Goal: Task Accomplishment & Management: Use online tool/utility

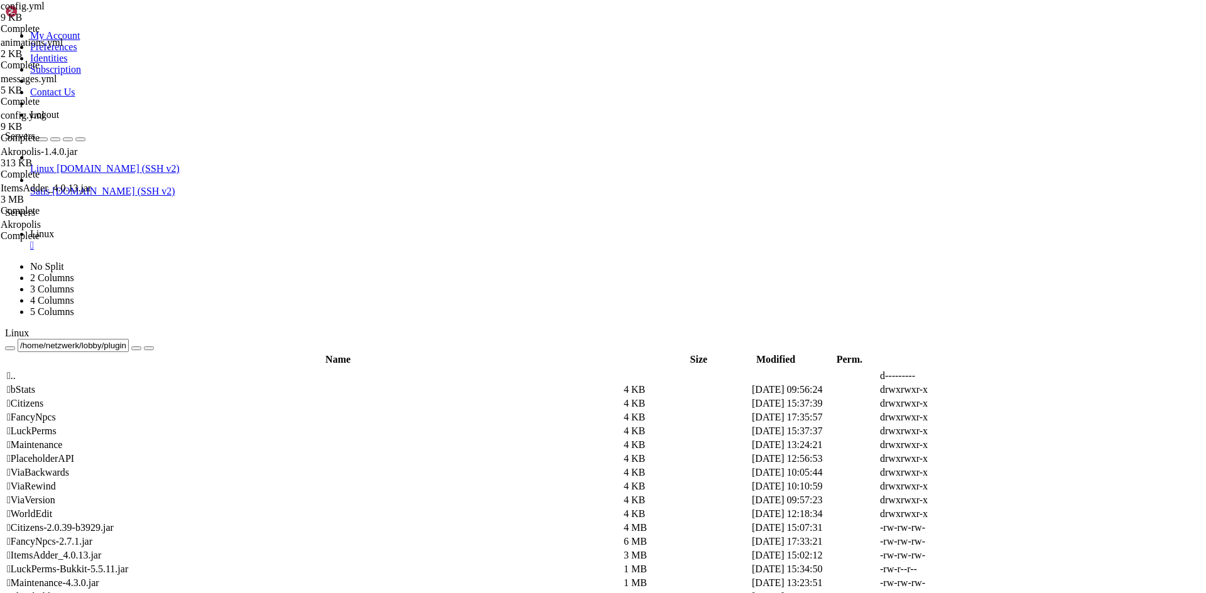
click at [208, 370] on td " .." at bounding box center [313, 376] width 615 height 13
click at [16, 371] on span " .." at bounding box center [11, 376] width 9 height 11
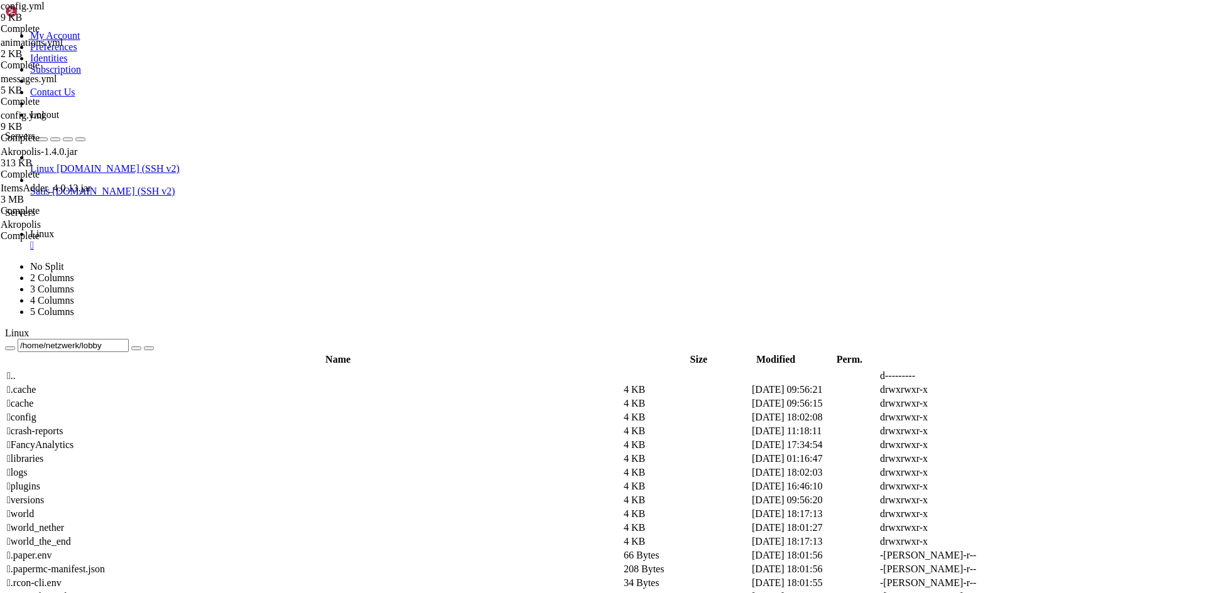
click at [16, 371] on span " .." at bounding box center [11, 376] width 9 height 11
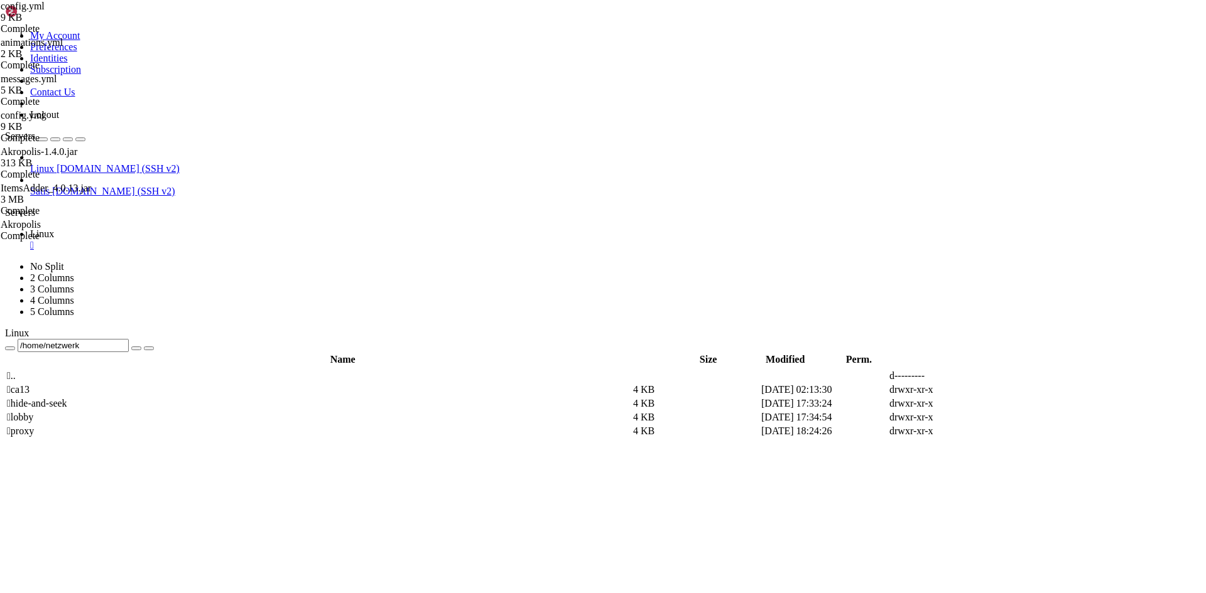
click at [195, 425] on td " proxy" at bounding box center [318, 431] width 625 height 13
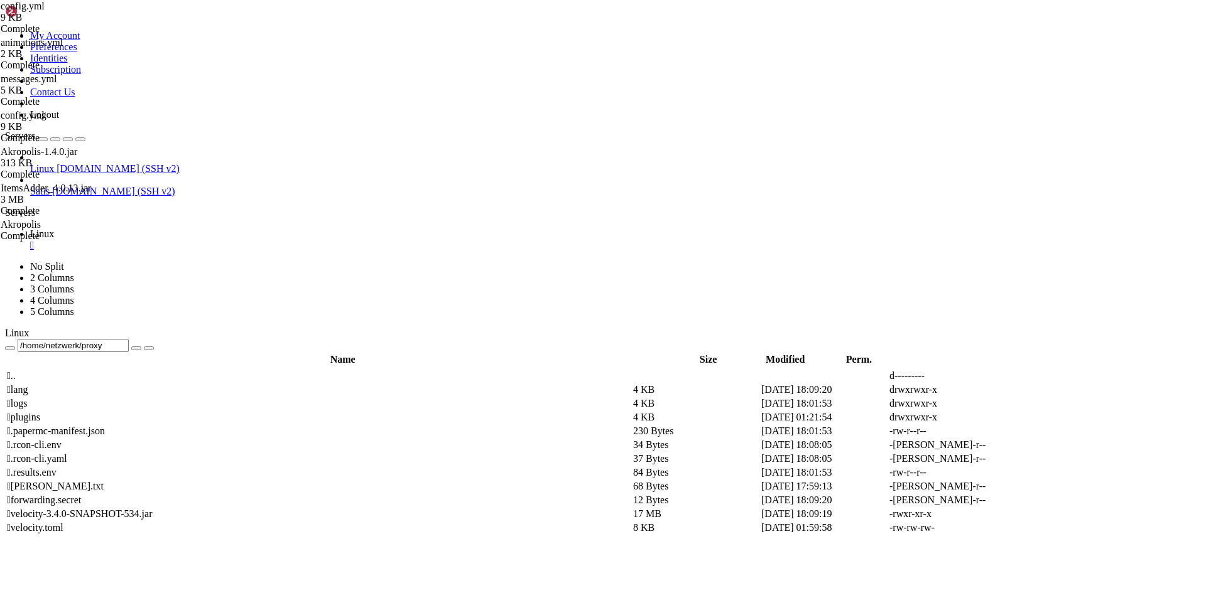
click at [40, 412] on span " plugins" at bounding box center [23, 417] width 33 height 11
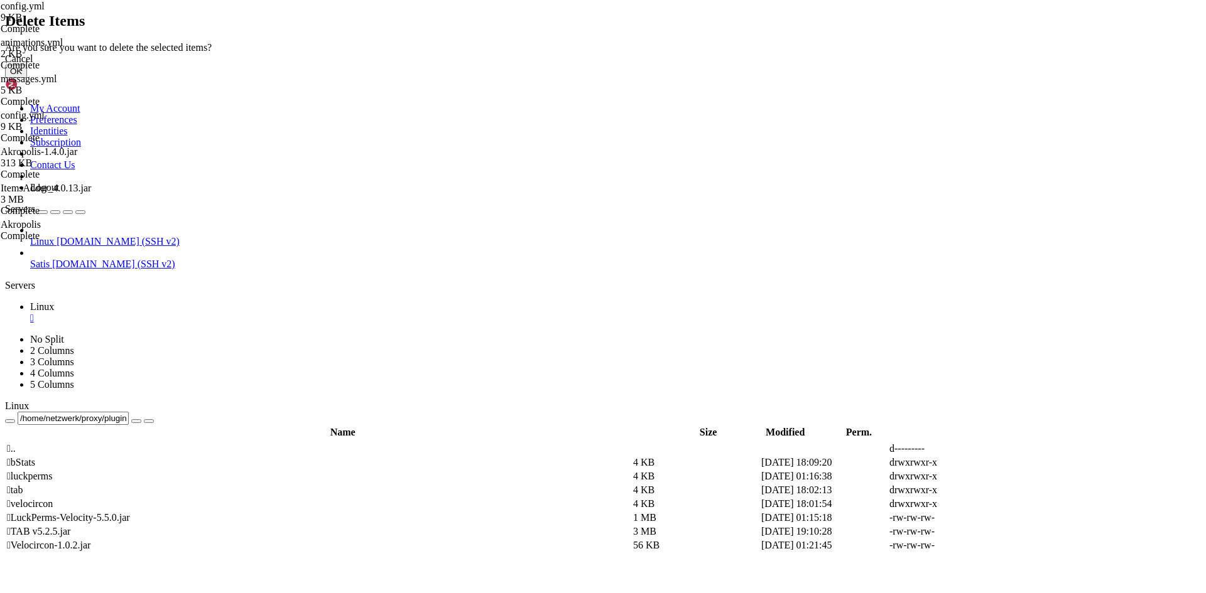
click at [27, 78] on button "OK" at bounding box center [16, 71] width 22 height 13
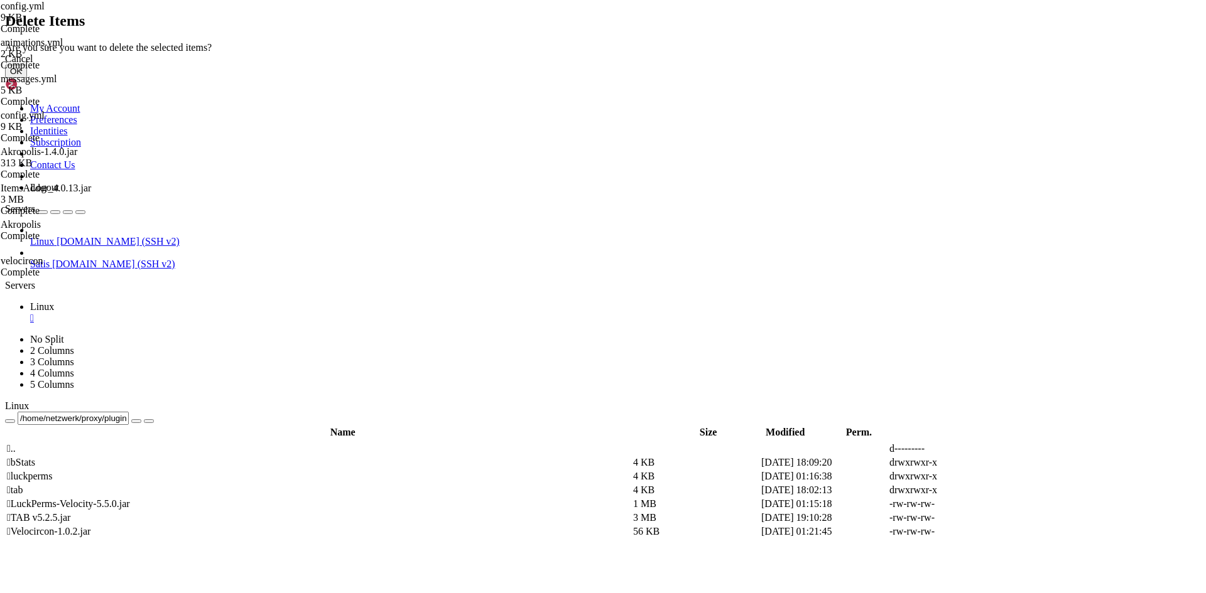
click at [27, 78] on button "OK" at bounding box center [16, 71] width 22 height 13
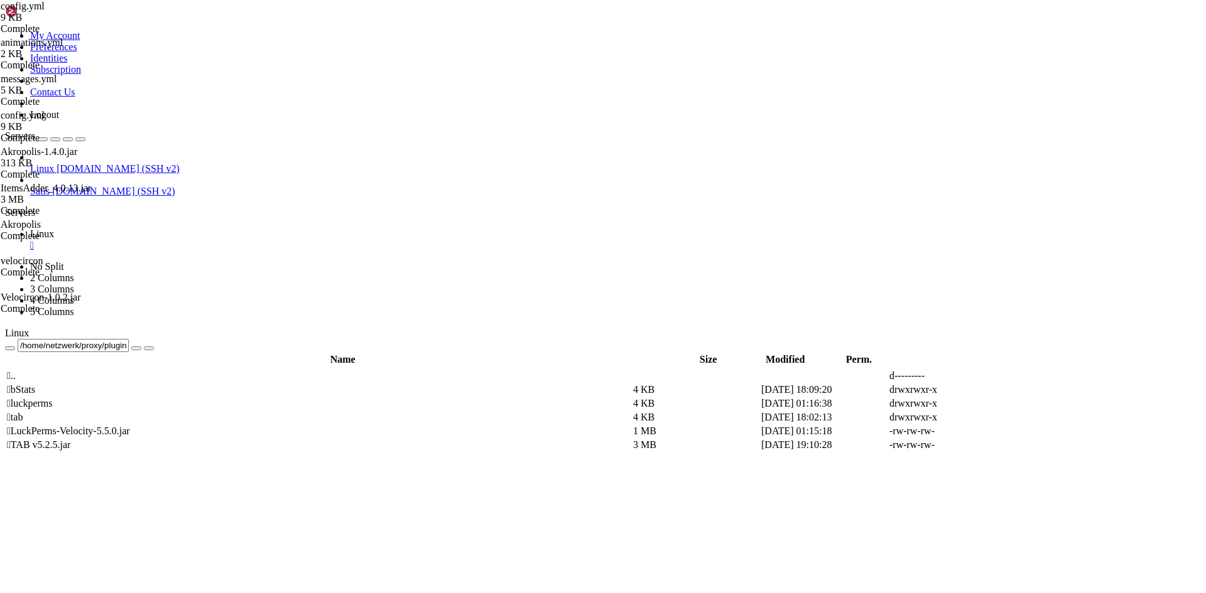
click at [16, 371] on span " .." at bounding box center [11, 376] width 9 height 11
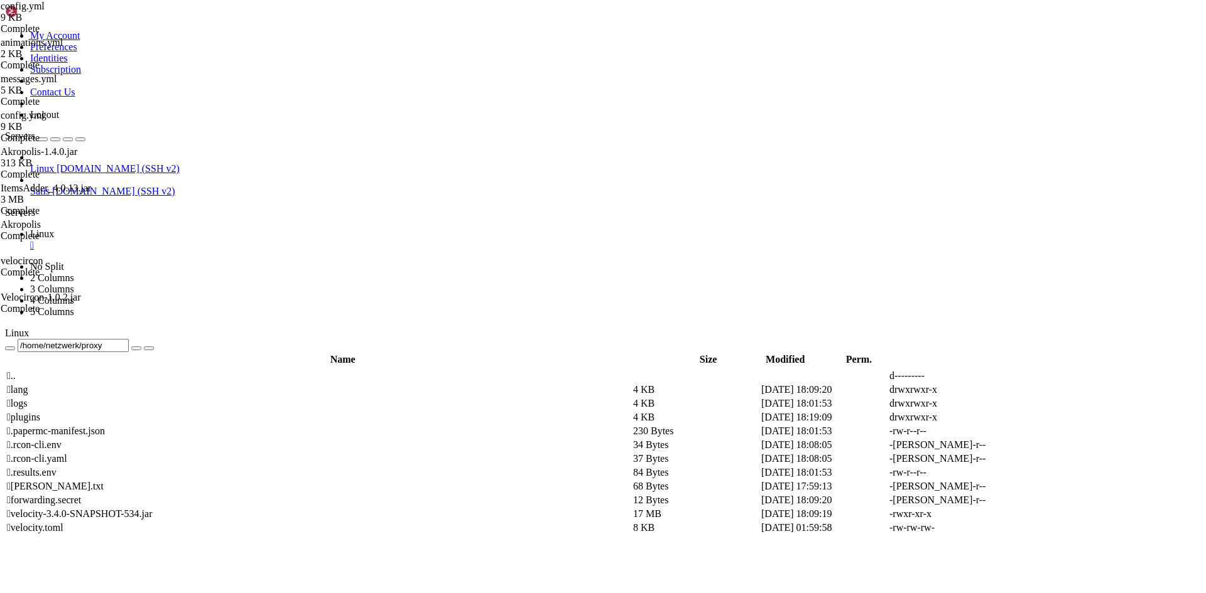
click at [40, 412] on span " plugins" at bounding box center [23, 417] width 33 height 11
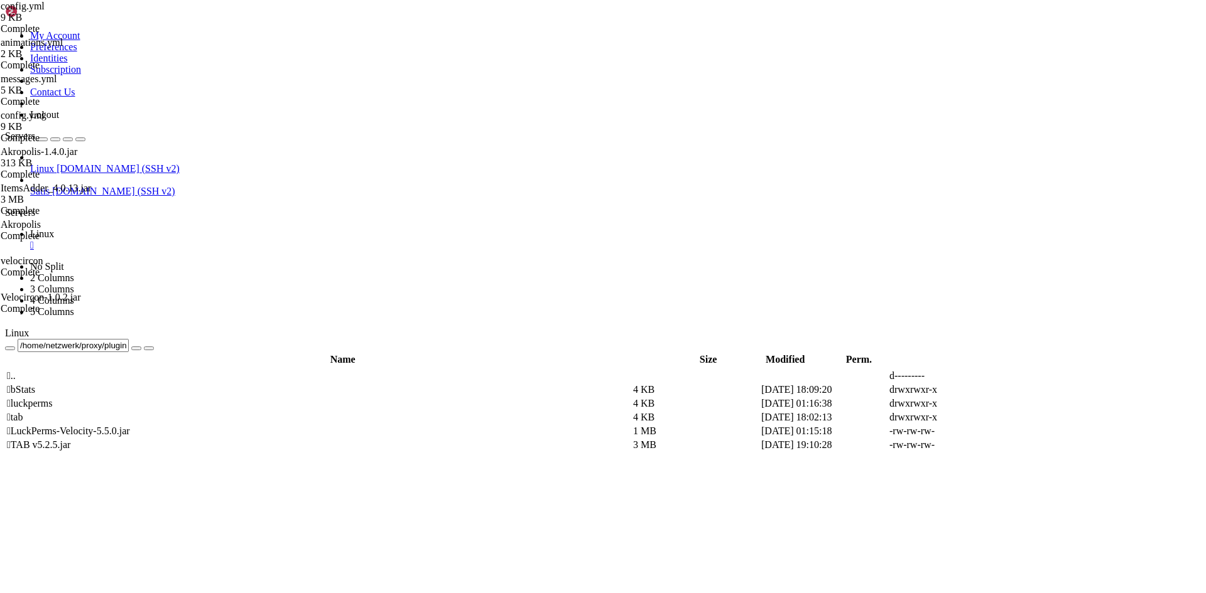
click at [222, 411] on td " tab" at bounding box center [318, 417] width 625 height 13
type input "/home/netzwerk/proxy/plugins/tab"
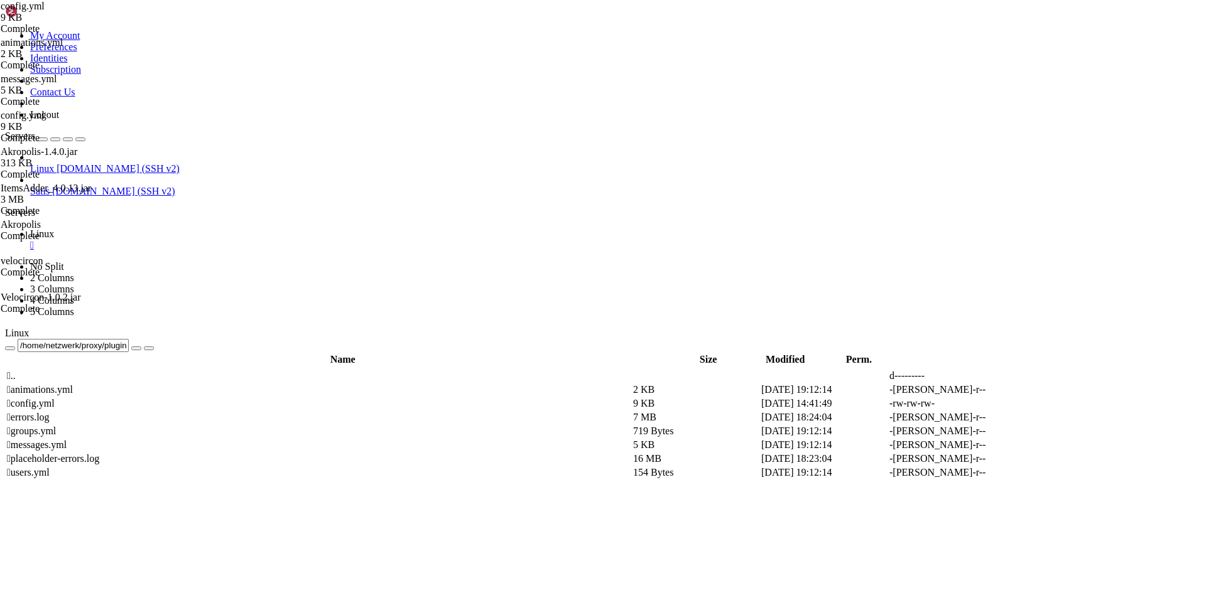
click at [1017, 404] on icon at bounding box center [1017, 404] width 0 height 0
drag, startPoint x: 255, startPoint y: 175, endPoint x: 346, endPoint y: 173, distance: 91.1
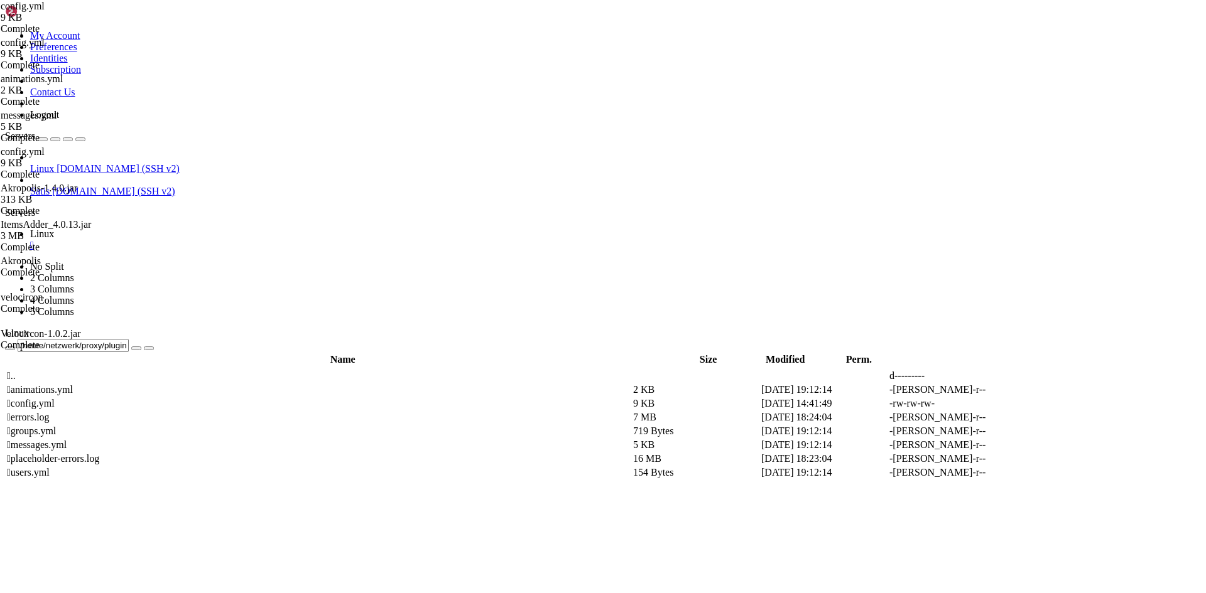
drag, startPoint x: 230, startPoint y: 97, endPoint x: 269, endPoint y: 102, distance: 39.8
drag, startPoint x: 230, startPoint y: 99, endPoint x: 270, endPoint y: 97, distance: 39.6
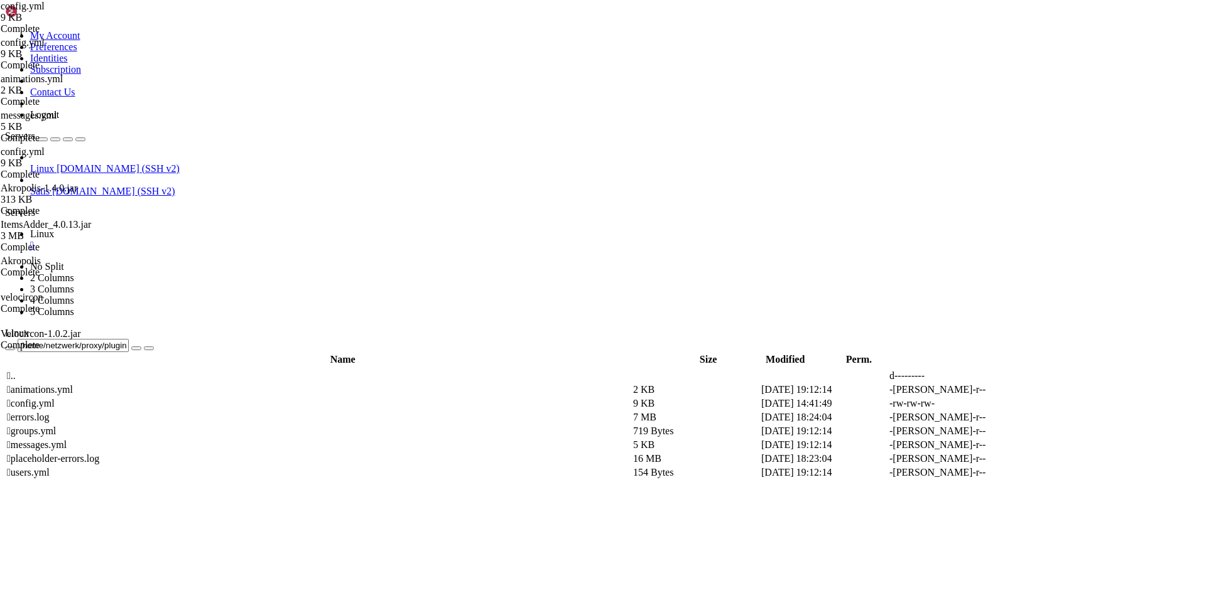
scroll to position [414, 0]
drag, startPoint x: 288, startPoint y: 280, endPoint x: 343, endPoint y: 279, distance: 55.3
type textarea "text: "&fWebsite: &[DOMAIN_NAME]""
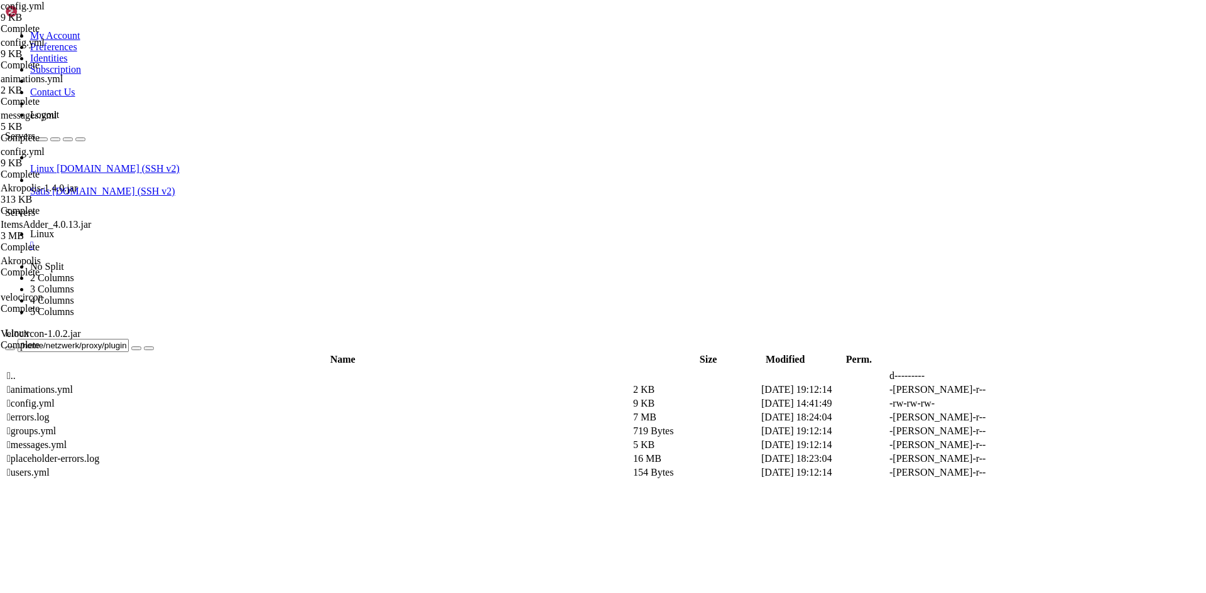
click at [1017, 404] on icon at bounding box center [1017, 404] width 0 height 0
drag, startPoint x: 296, startPoint y: 175, endPoint x: 353, endPoint y: 175, distance: 57.1
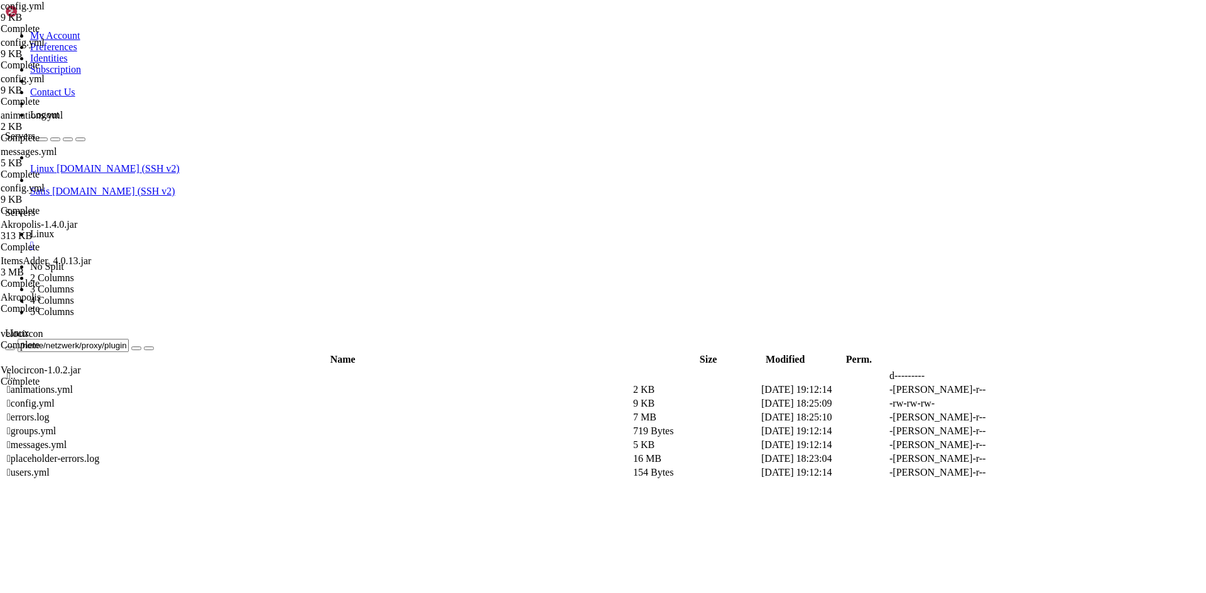
drag, startPoint x: 298, startPoint y: 173, endPoint x: 356, endPoint y: 173, distance: 57.8
type textarea "- "&r&7Visit our webpage [DOMAIN_NAME]""
